Goal: Task Accomplishment & Management: Manage account settings

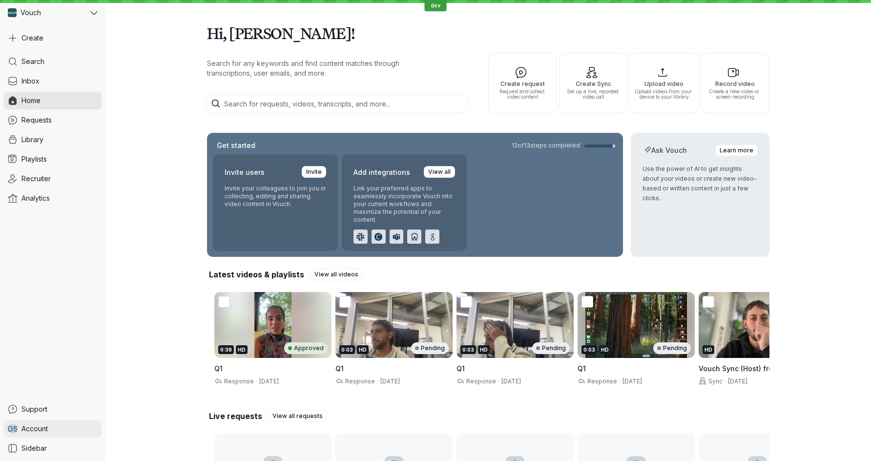
click at [44, 422] on link "D S Account" at bounding box center [53, 429] width 98 height 18
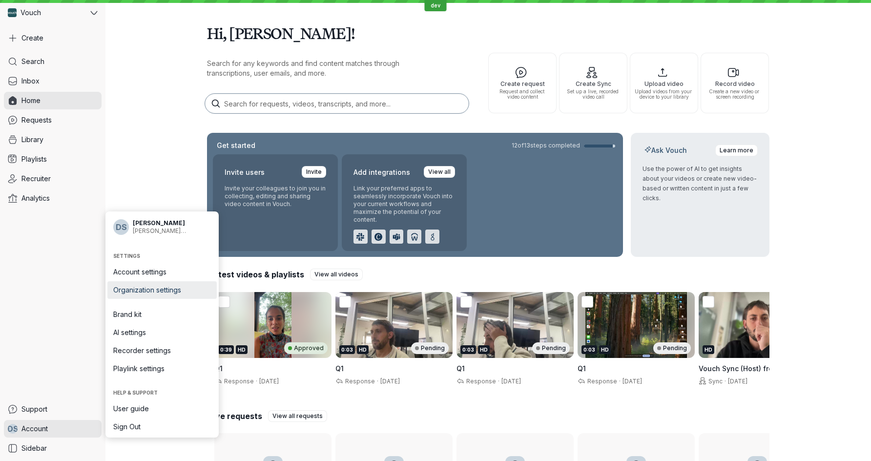
click at [168, 285] on link "Organization settings" at bounding box center [161, 290] width 109 height 18
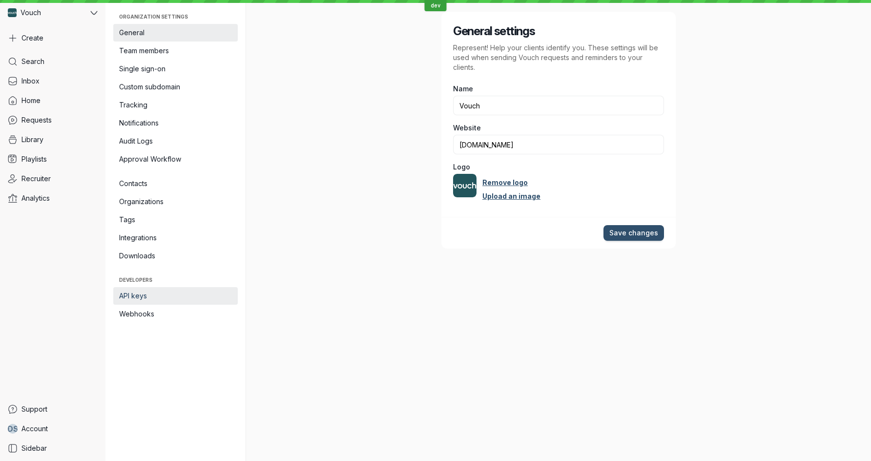
click at [141, 297] on span "API keys" at bounding box center [175, 296] width 113 height 10
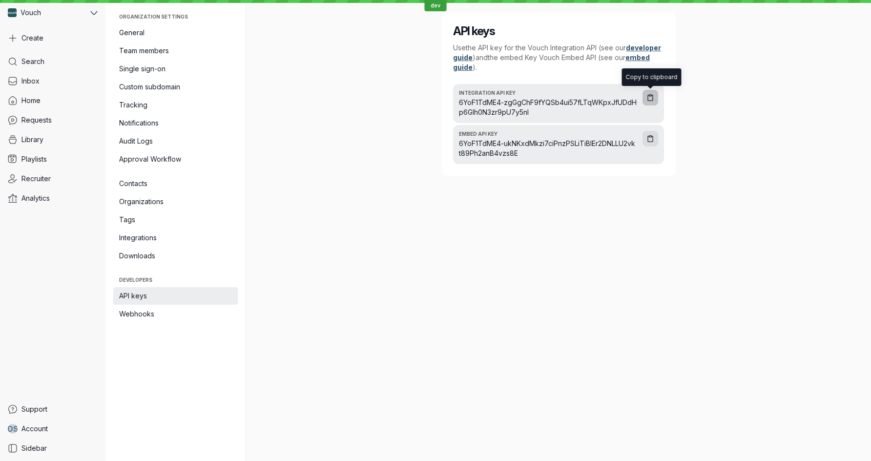
click at [650, 94] on icon "button" at bounding box center [651, 98] width 8 height 8
